Goal: Task Accomplishment & Management: Manage account settings

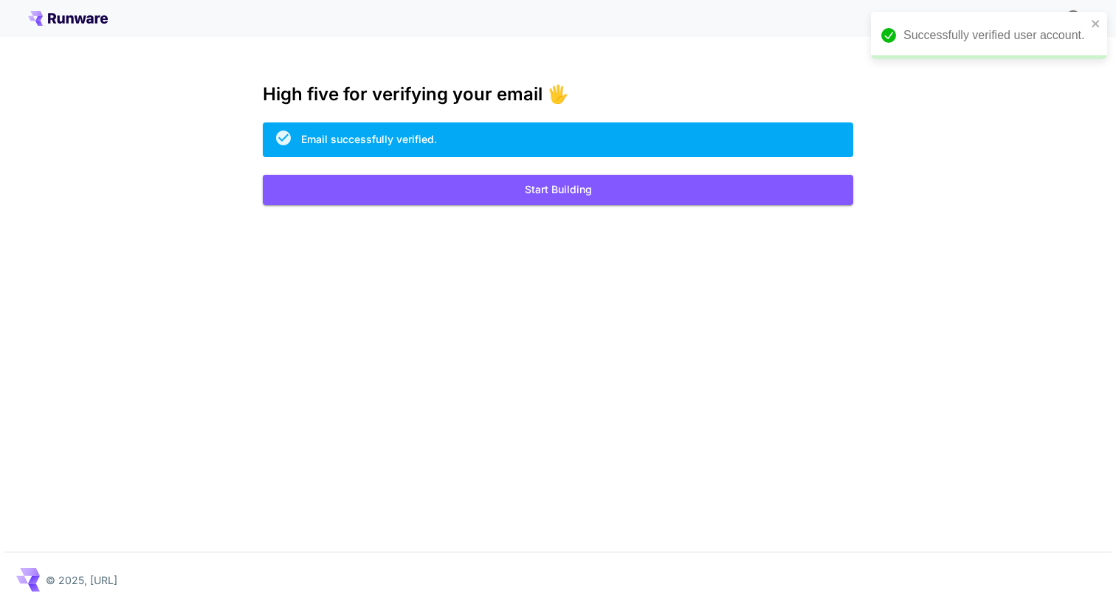
click at [93, 21] on icon at bounding box center [89, 19] width 7 height 8
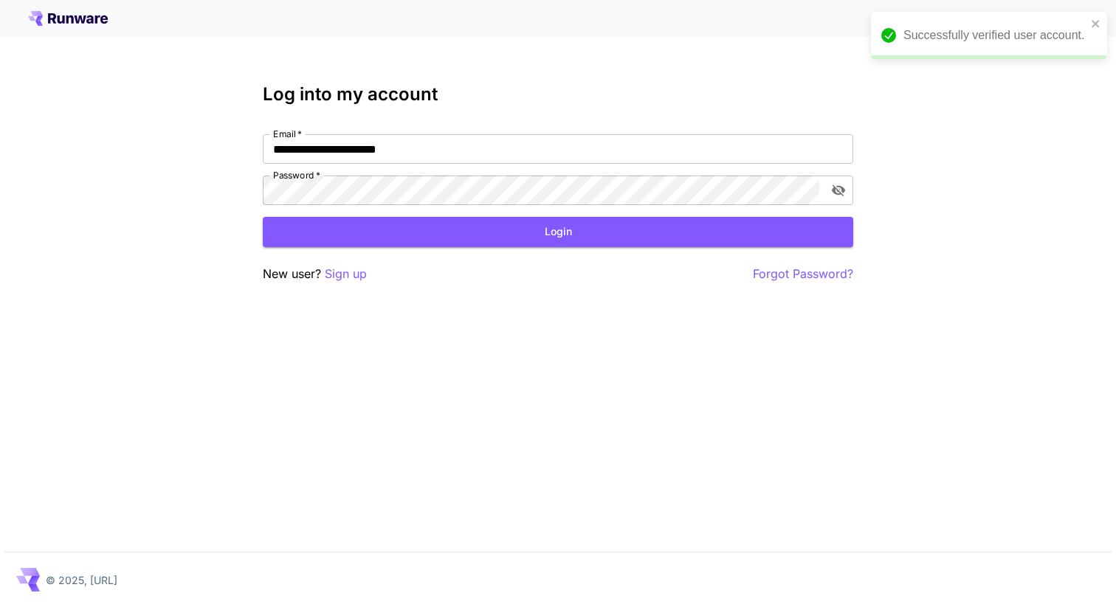
click at [565, 224] on button "Login" at bounding box center [558, 232] width 590 height 30
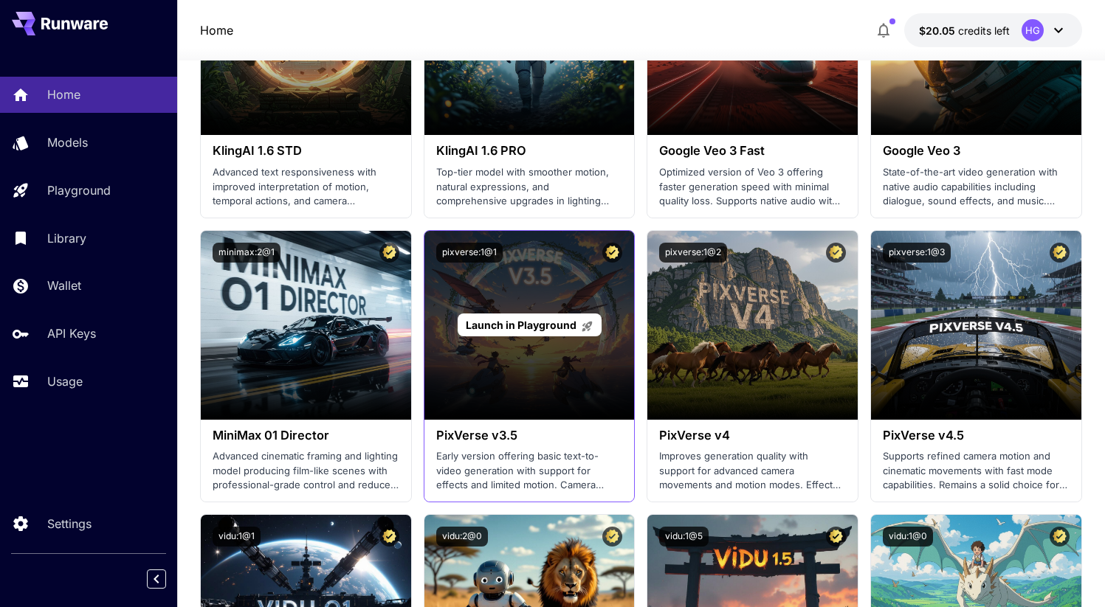
scroll to position [922, 0]
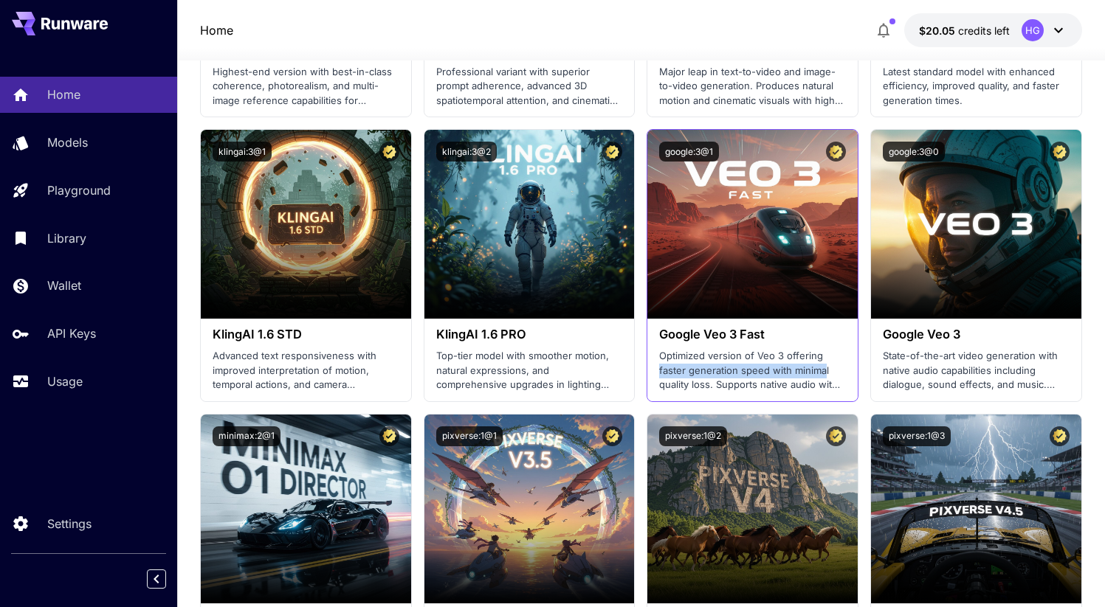
drag, startPoint x: 660, startPoint y: 371, endPoint x: 825, endPoint y: 376, distance: 165.4
click at [825, 376] on p "Optimized version of Veo 3 offering faster generation speed with minimal qualit…" at bounding box center [752, 371] width 187 height 44
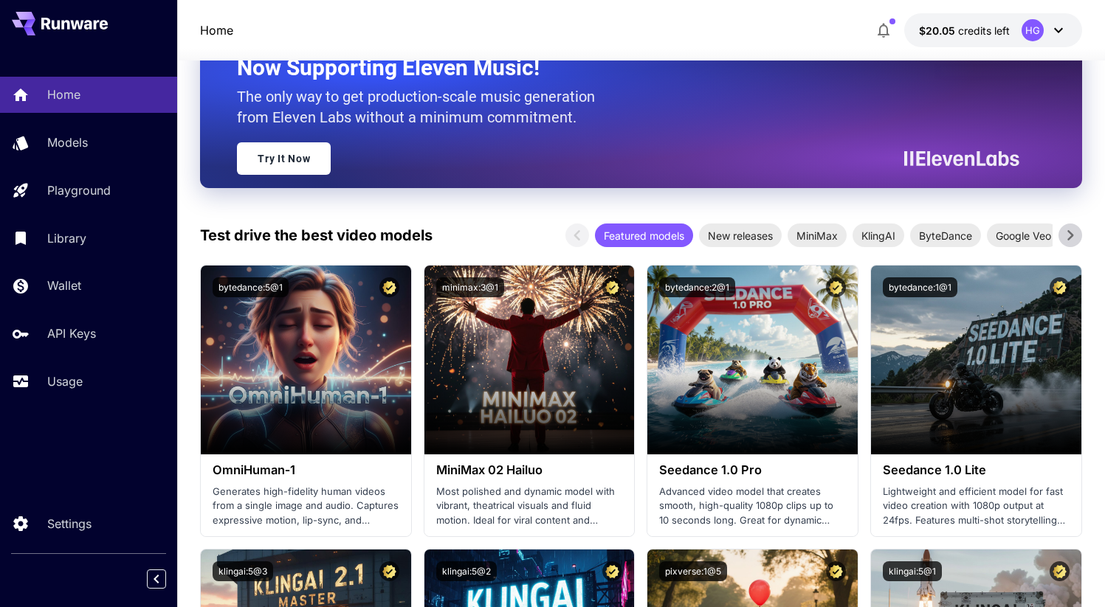
scroll to position [0, 0]
